Goal: Information Seeking & Learning: Learn about a topic

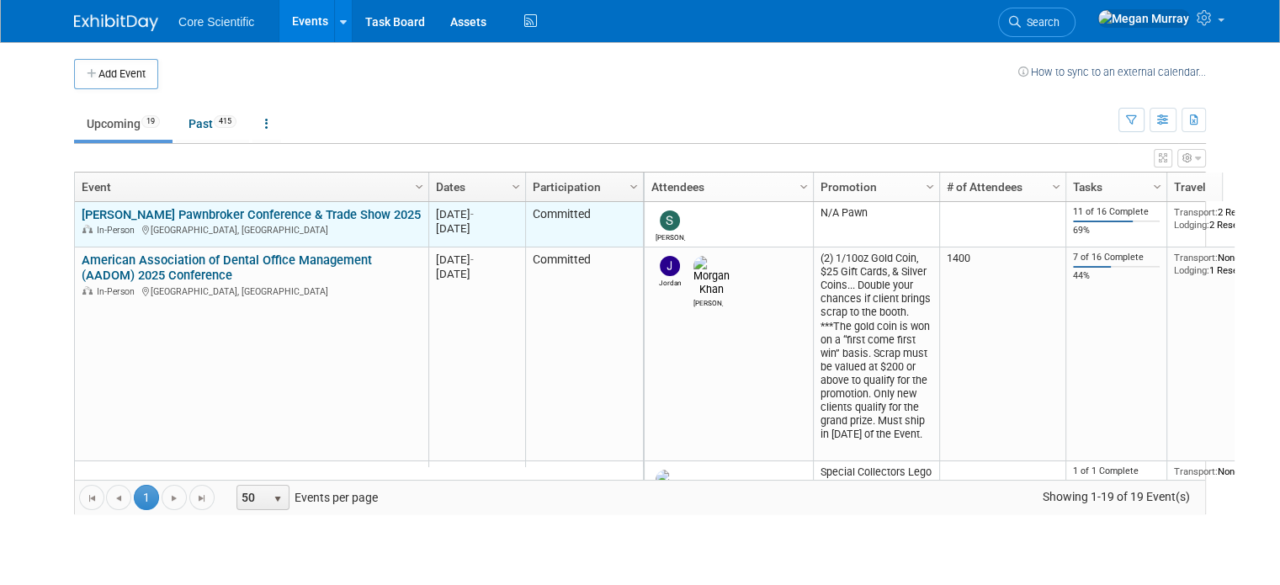
click at [274, 213] on link "[PERSON_NAME] Pawnbroker Conference & Trade Show 2025" at bounding box center [251, 214] width 339 height 15
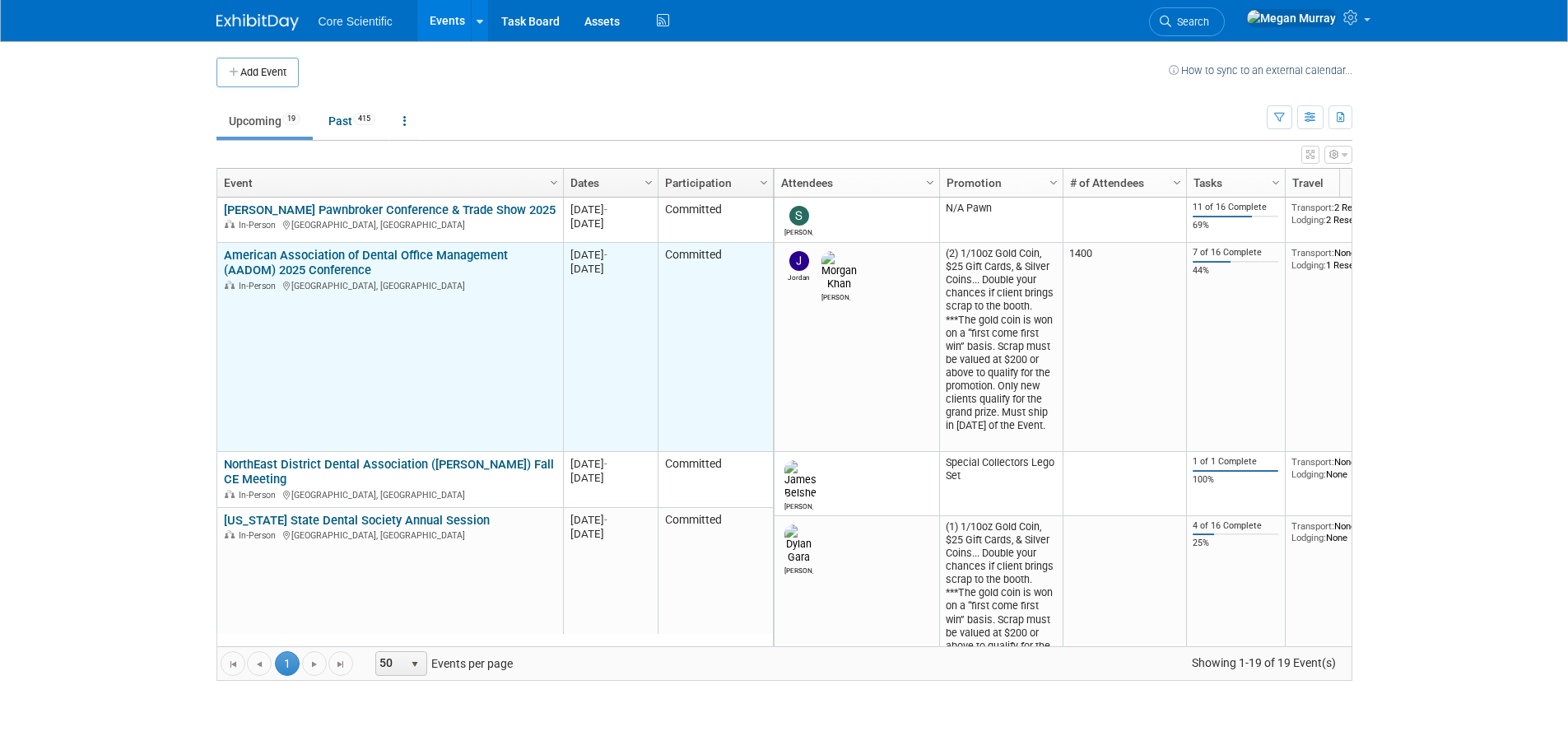
click at [283, 268] on link "American Association of Dental Office Management (AADOM) 2025 Conference" at bounding box center [366, 262] width 284 height 30
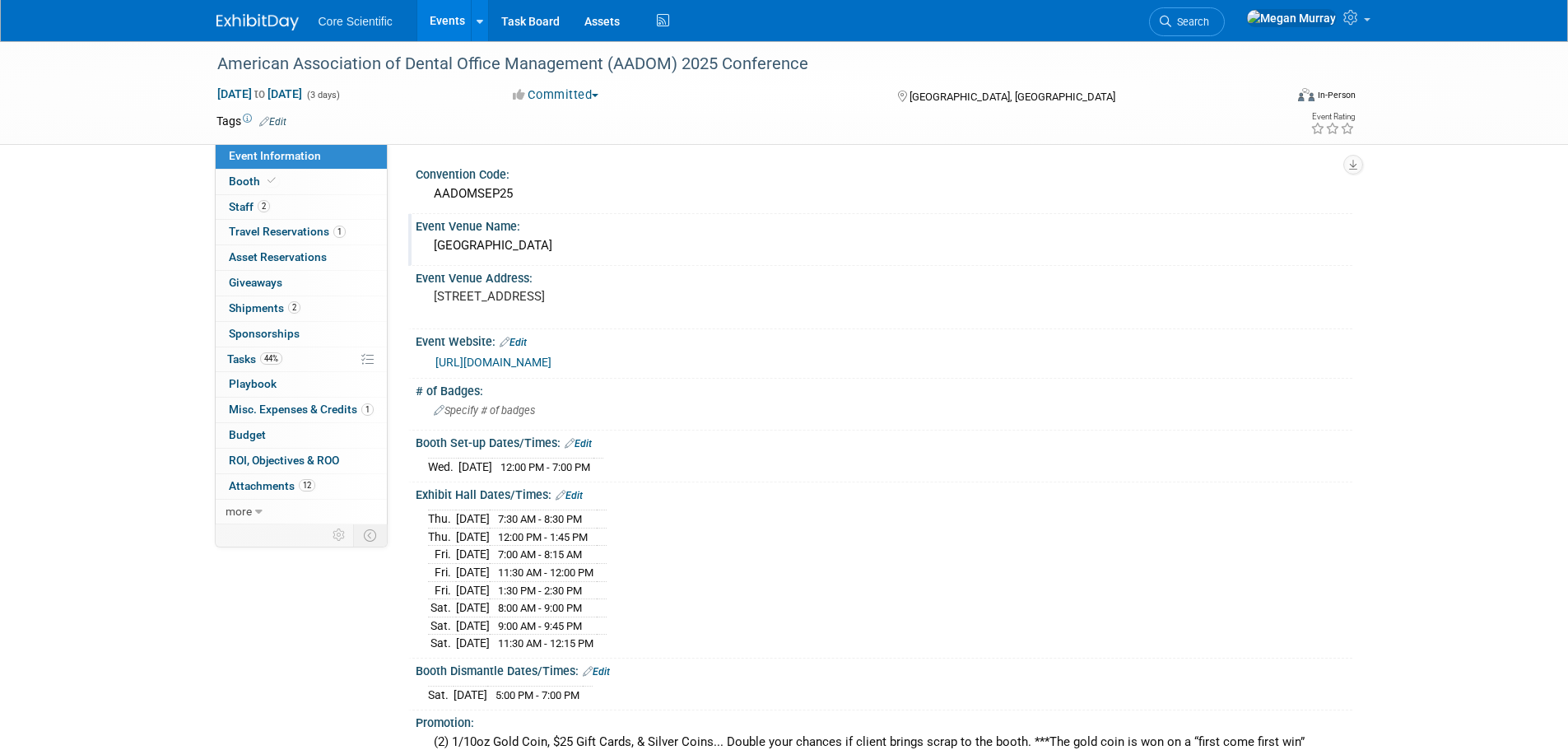
click at [491, 243] on div "Kalahari Resort" at bounding box center [884, 245] width 912 height 25
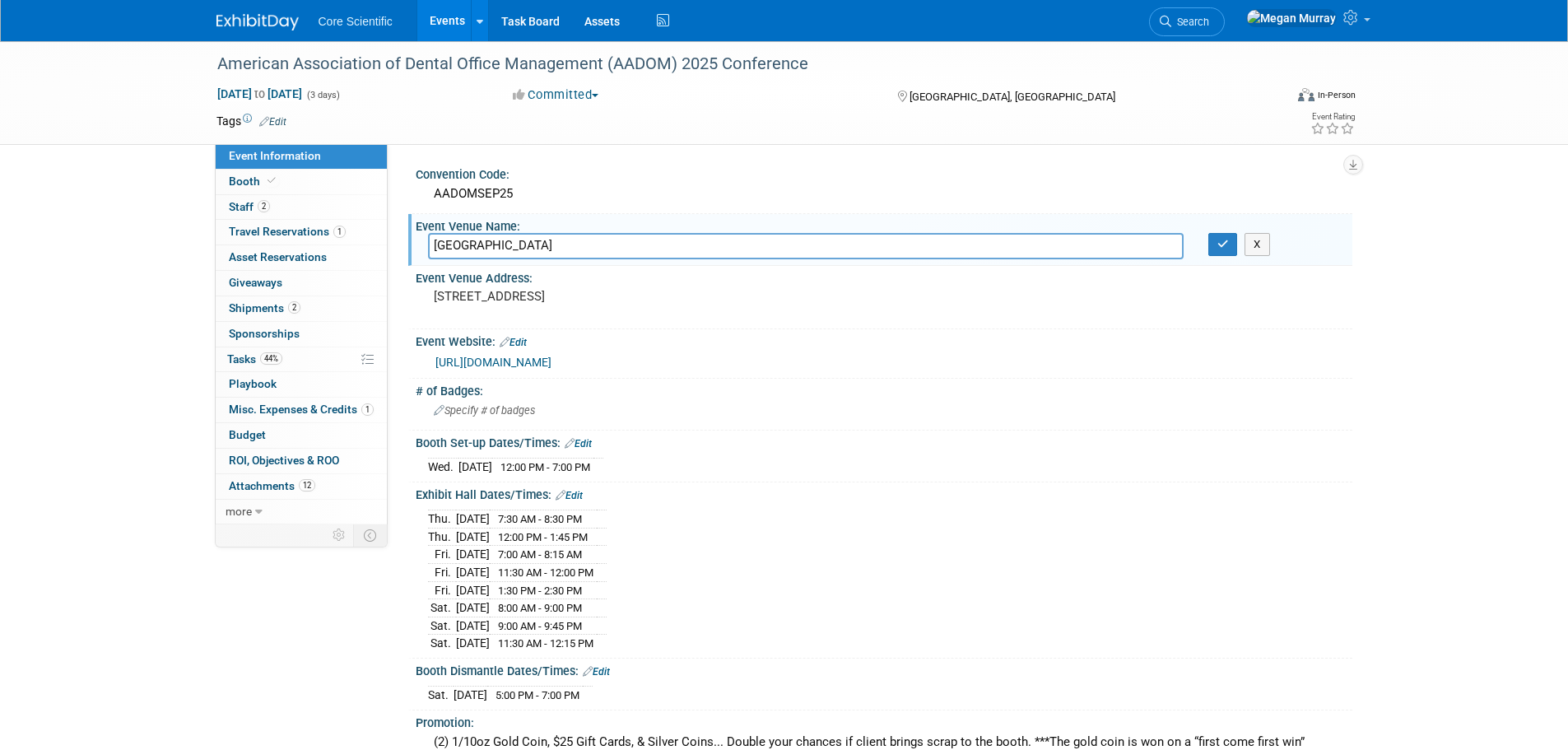
click at [491, 243] on input "Kalahari Resort" at bounding box center [806, 245] width 756 height 25
click at [494, 291] on pre "[STREET_ADDRESS]" at bounding box center [611, 295] width 354 height 15
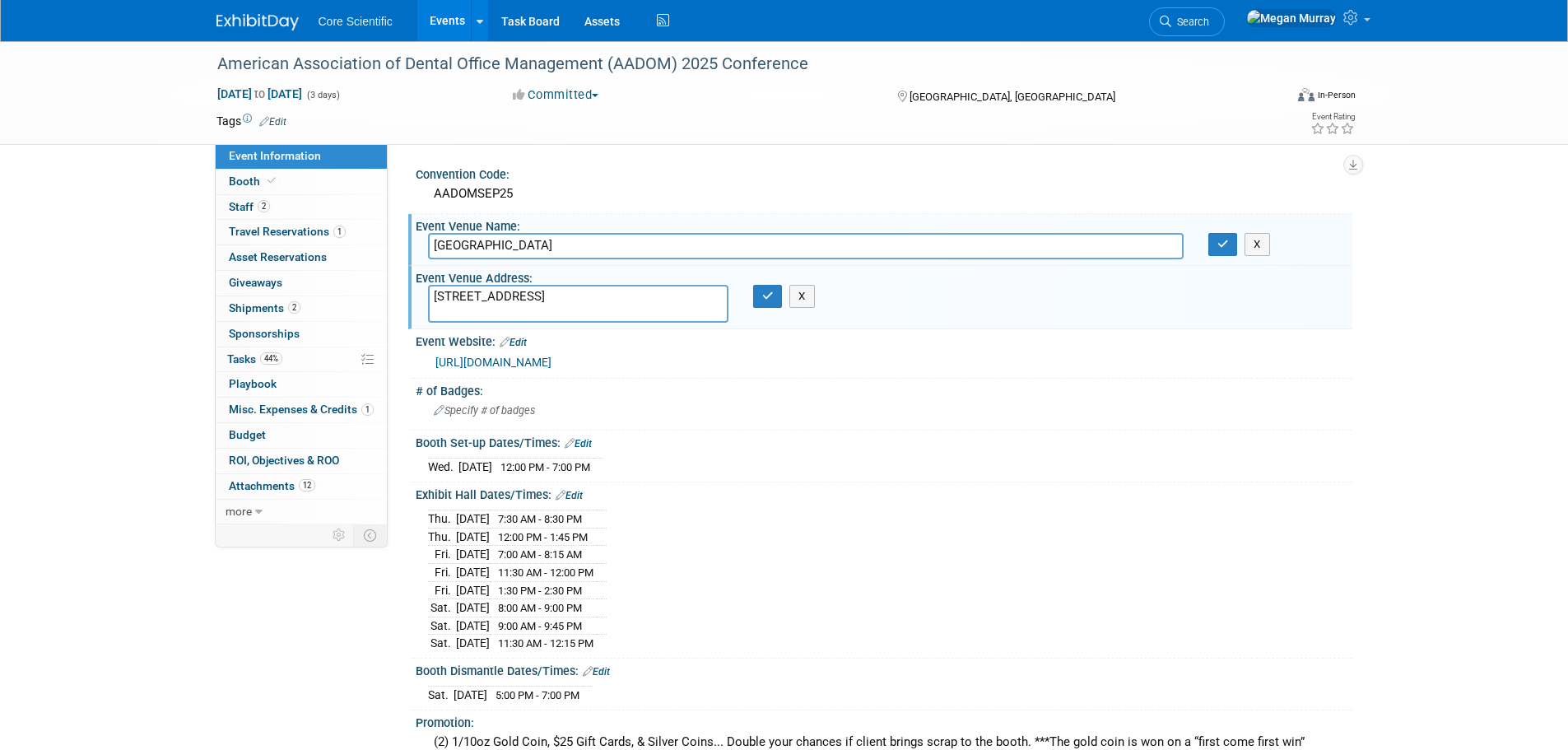
click at [494, 291] on textarea "[STREET_ADDRESS]" at bounding box center [578, 303] width 300 height 38
drag, startPoint x: 330, startPoint y: 199, endPoint x: 321, endPoint y: 182, distance: 19.2
click at [330, 199] on link "2 Staff 2" at bounding box center [300, 206] width 171 height 24
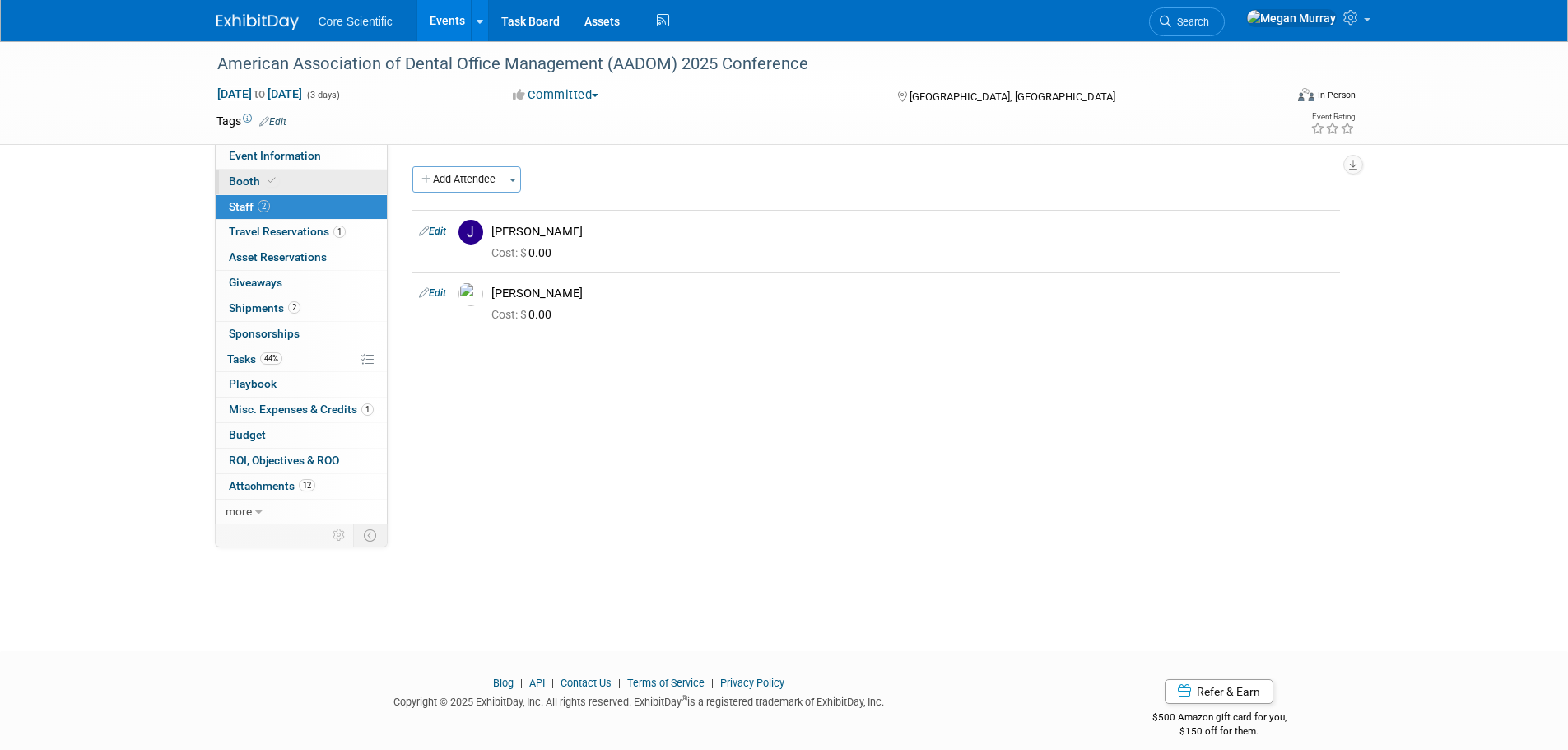
click at [320, 179] on link "Booth" at bounding box center [300, 181] width 171 height 24
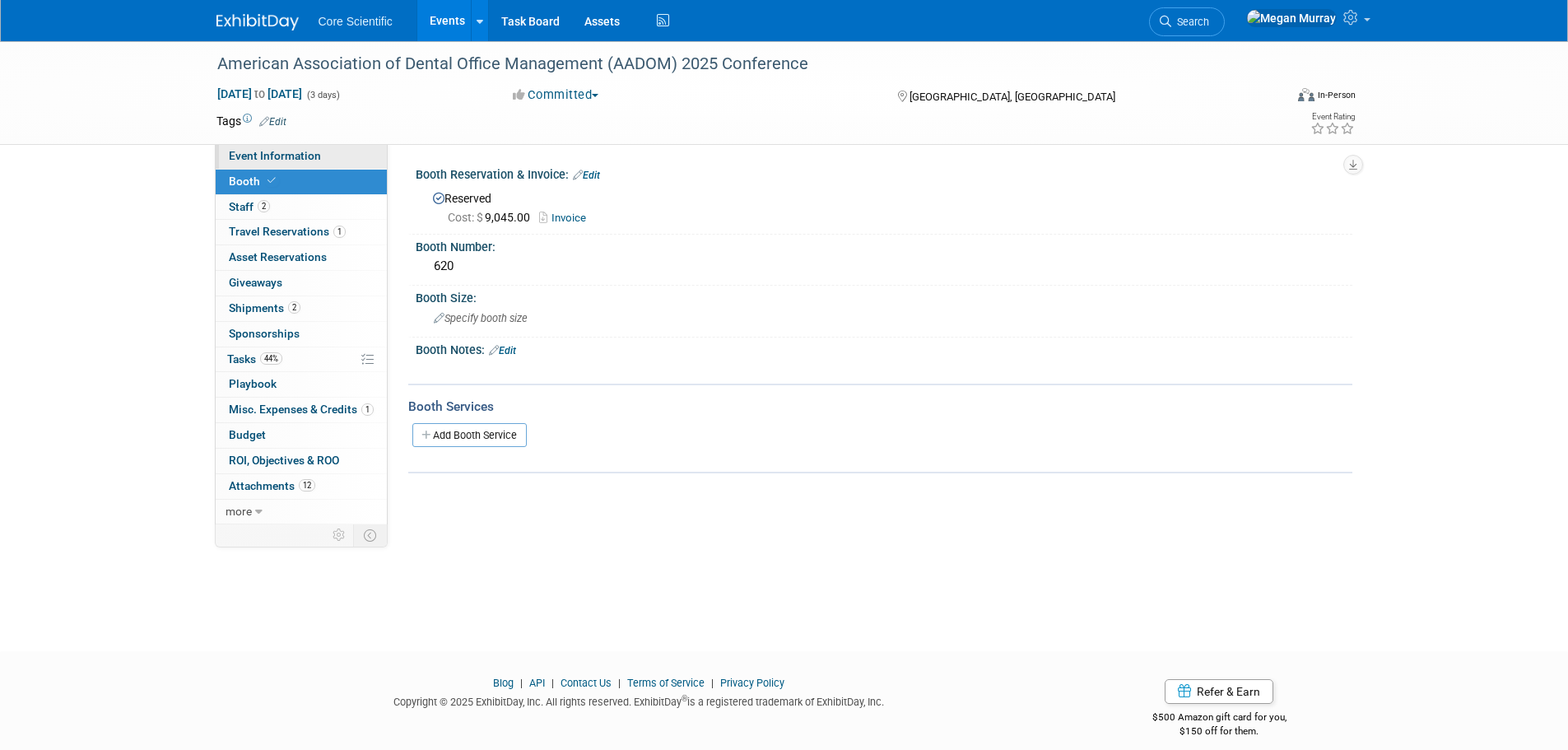
click at [264, 154] on span "Event Information" at bounding box center [275, 154] width 92 height 13
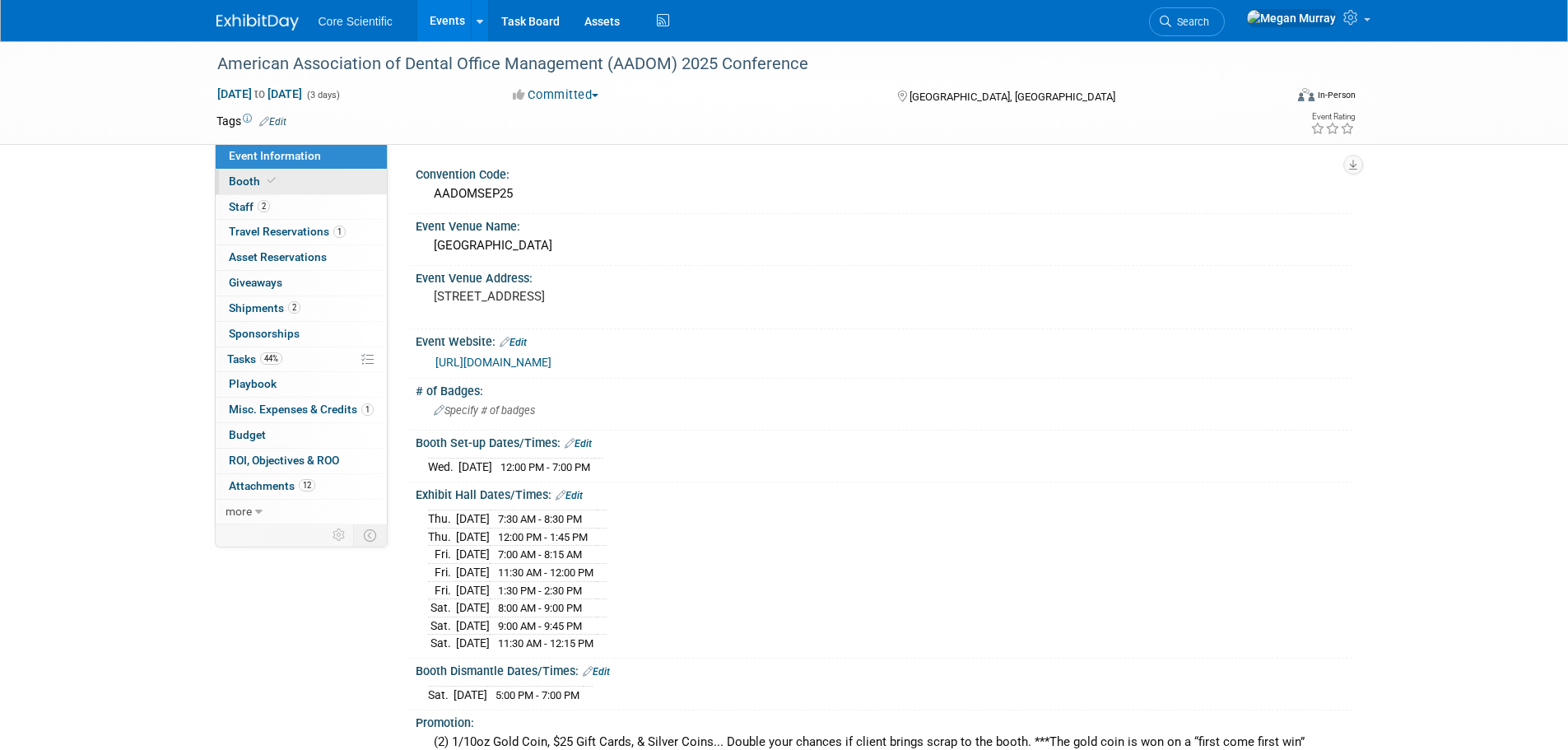
click at [320, 178] on link "Booth" at bounding box center [300, 181] width 171 height 24
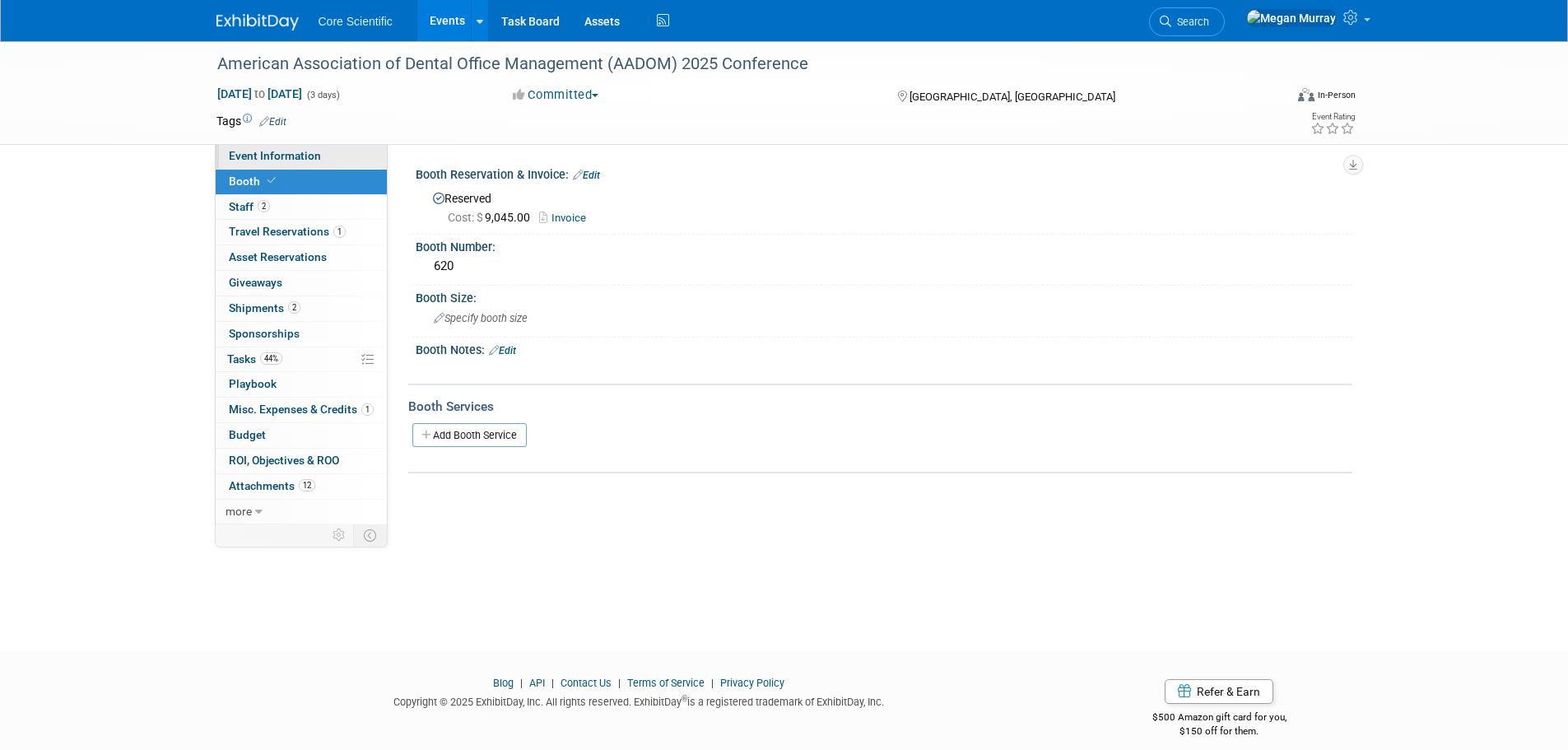
click at [325, 147] on link "Event Information" at bounding box center [300, 155] width 171 height 24
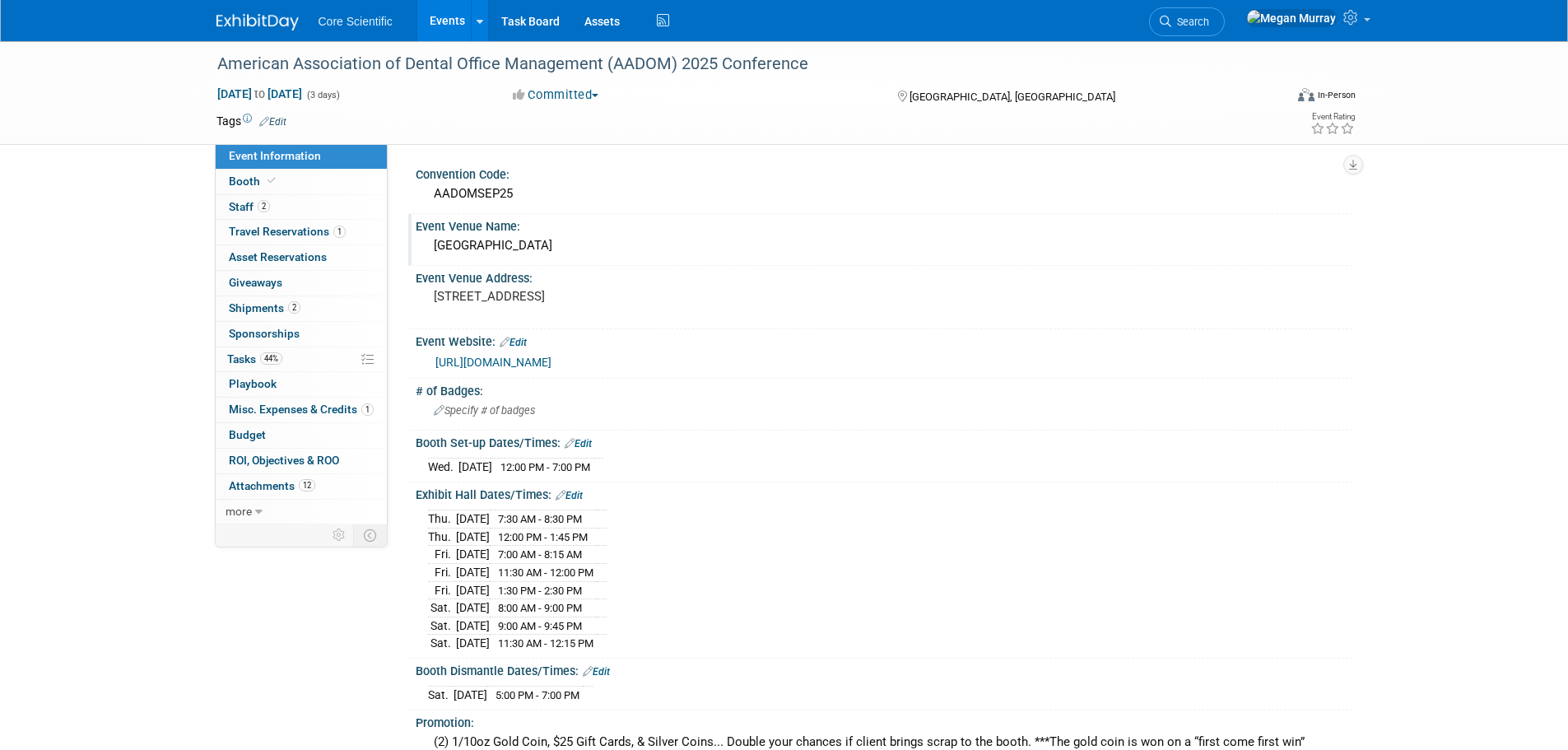
click at [460, 243] on div "Kalahari Resort" at bounding box center [884, 245] width 912 height 25
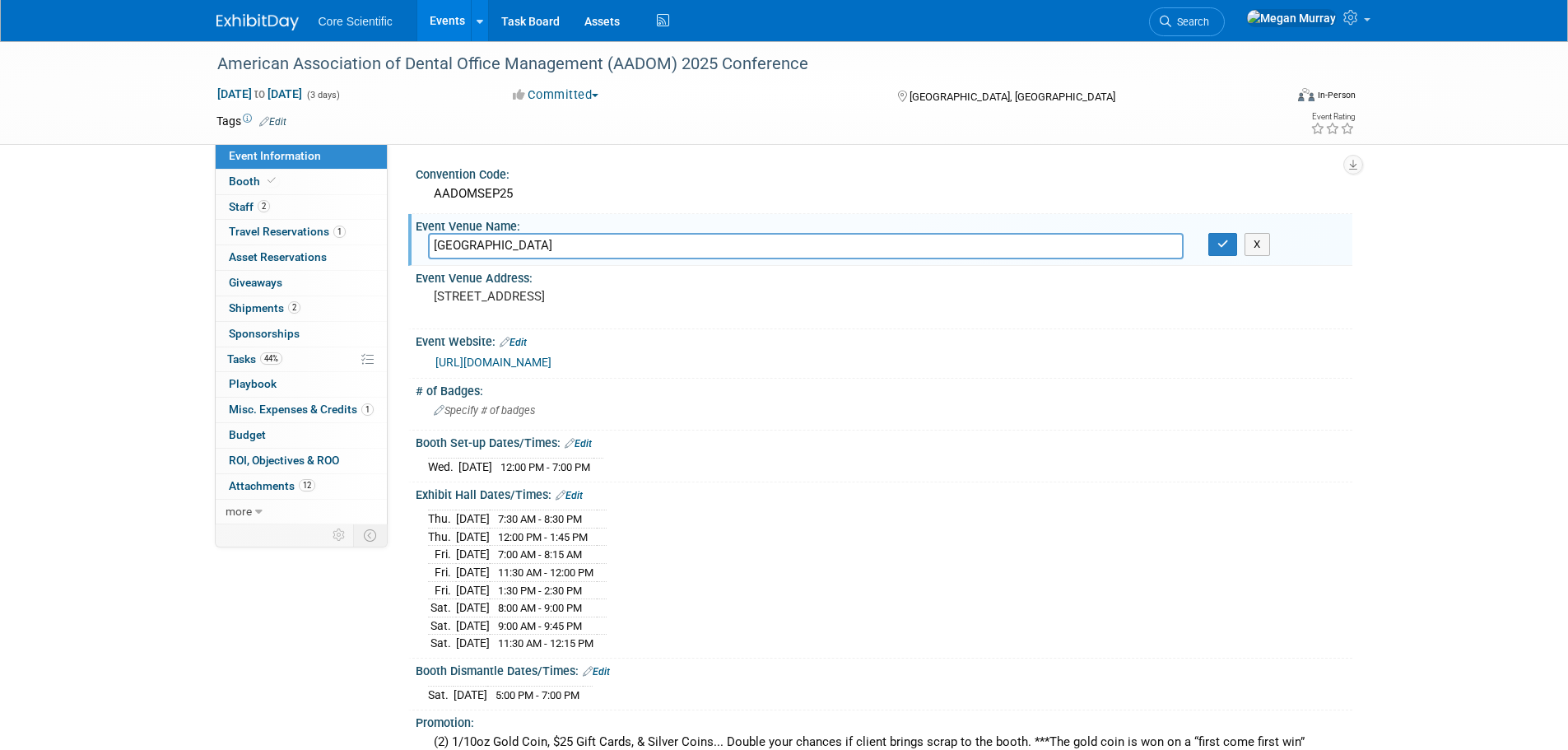
click at [460, 243] on input "Kalahari Resort" at bounding box center [806, 245] width 756 height 25
click at [476, 295] on pre "[STREET_ADDRESS]" at bounding box center [611, 295] width 354 height 15
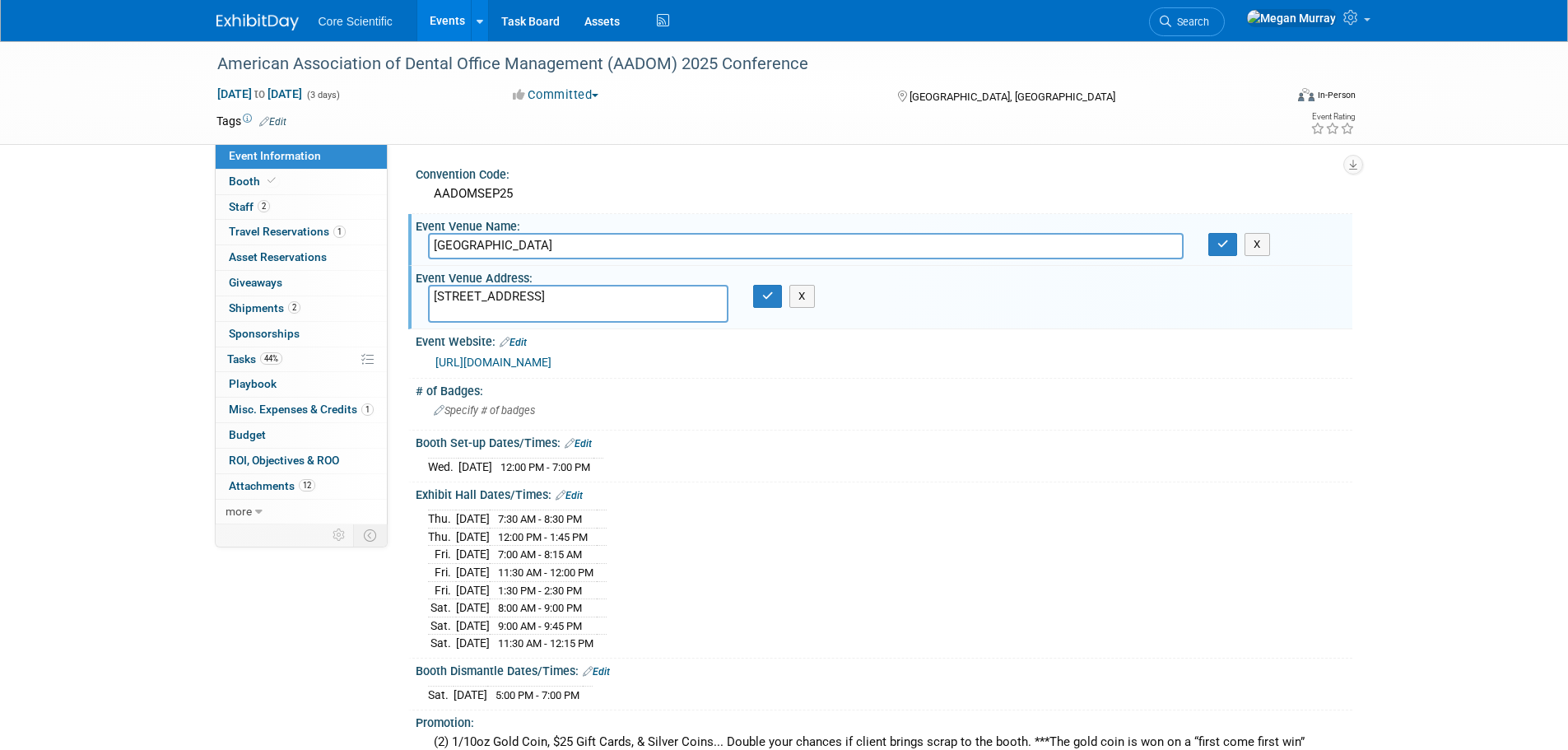
click at [476, 295] on textarea "[STREET_ADDRESS]" at bounding box center [578, 303] width 300 height 38
drag, startPoint x: 533, startPoint y: 294, endPoint x: 419, endPoint y: 291, distance: 114.0
click at [419, 291] on div "[STREET_ADDRESS]" at bounding box center [578, 303] width 325 height 38
click at [561, 289] on textarea "[STREET_ADDRESS]" at bounding box center [578, 303] width 300 height 38
drag, startPoint x: 540, startPoint y: 298, endPoint x: 681, endPoint y: 299, distance: 141.0
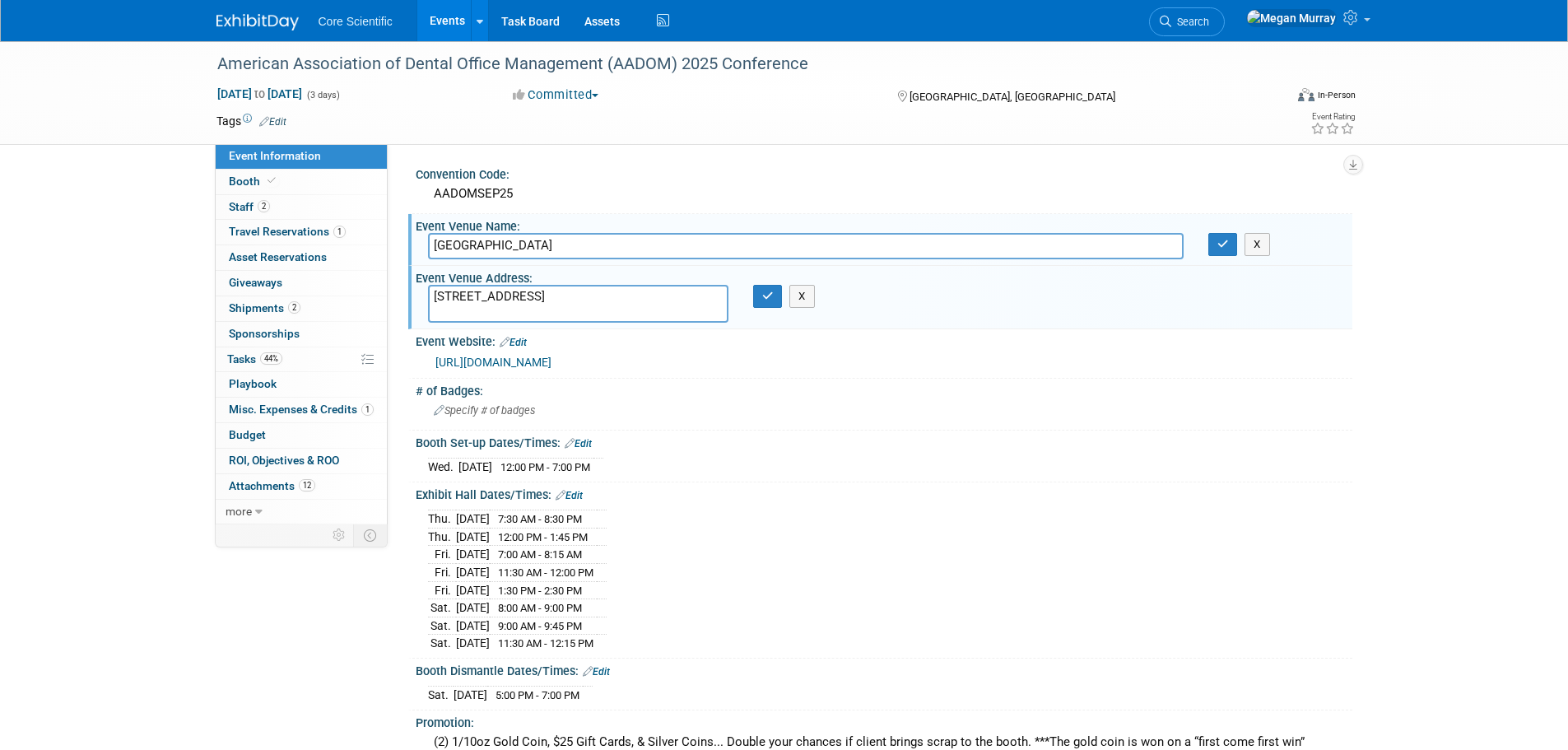
click at [681, 299] on textarea "[STREET_ADDRESS]" at bounding box center [578, 303] width 300 height 38
click at [302, 199] on link "2 Staff 2" at bounding box center [300, 206] width 171 height 24
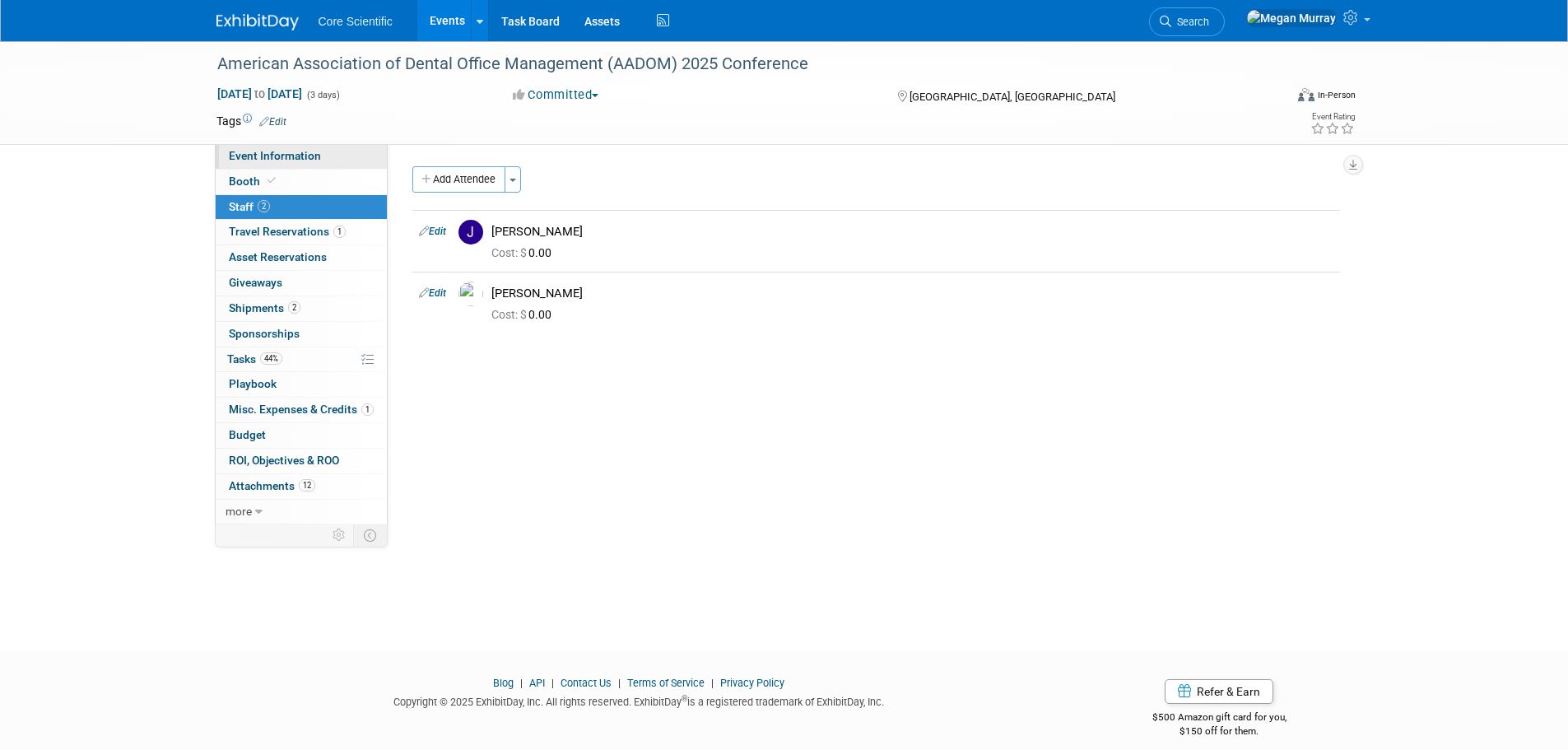
click at [268, 154] on span "Event Information" at bounding box center [275, 154] width 92 height 13
